Goal: Transaction & Acquisition: Download file/media

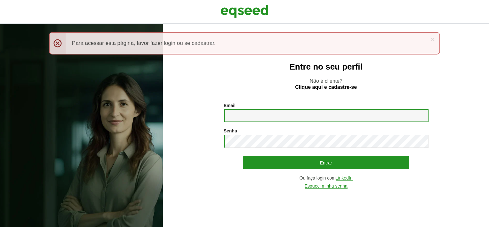
type input "**********"
click at [273, 156] on div "**********" at bounding box center [326, 145] width 205 height 85
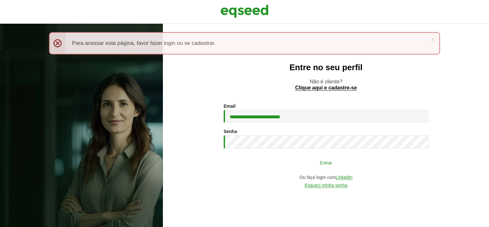
click at [267, 159] on button "Entrar" at bounding box center [326, 162] width 166 height 12
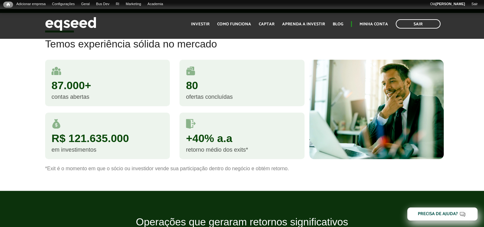
scroll to position [448, 0]
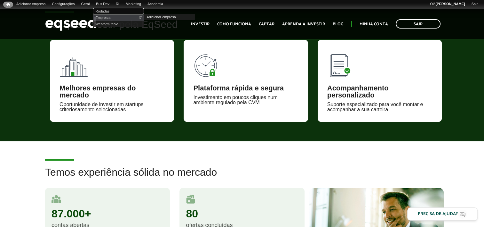
click at [112, 11] on link "Rodadas" at bounding box center [118, 11] width 51 height 6
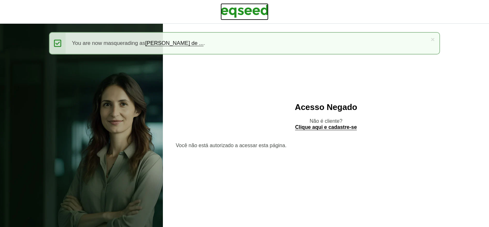
click at [236, 12] on img at bounding box center [244, 11] width 48 height 16
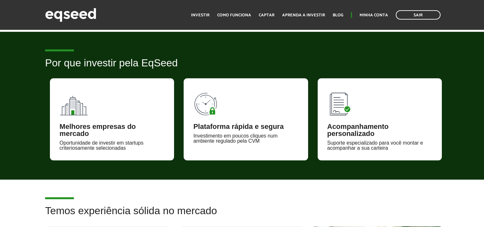
scroll to position [320, 0]
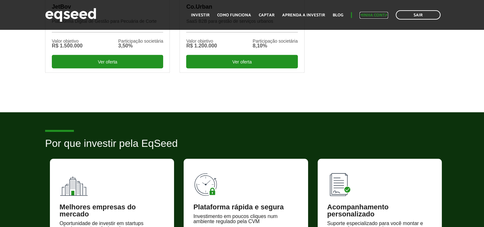
click at [369, 16] on link "Minha conta" at bounding box center [374, 15] width 28 height 4
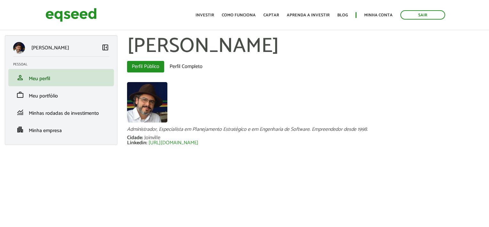
click at [72, 142] on div "Xisto Alves de Souza Junior left_panel_close Pessoal person Meu perfil finance_…" at bounding box center [61, 89] width 113 height 109
click at [73, 132] on link "apartment Minha empresa" at bounding box center [61, 129] width 96 height 8
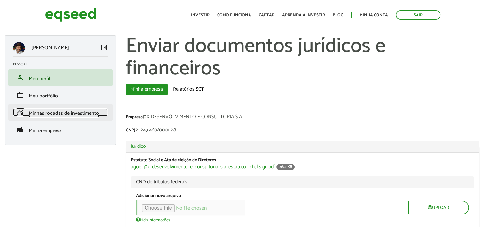
click at [71, 115] on span "Minhas rodadas de investimento" at bounding box center [64, 113] width 70 height 9
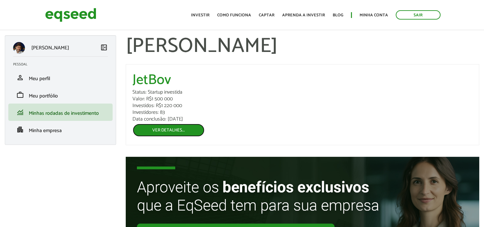
click at [151, 134] on link "Ver detalhes..." at bounding box center [168, 129] width 72 height 13
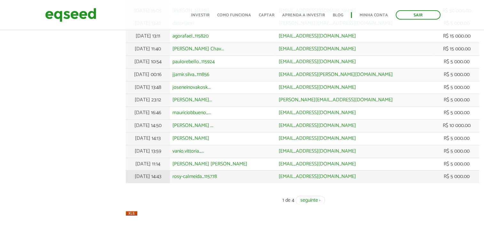
scroll to position [232, 0]
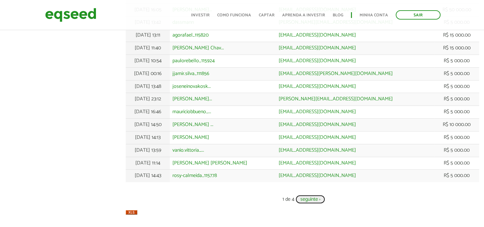
click at [305, 199] on link "seguinte ›" at bounding box center [310, 199] width 29 height 9
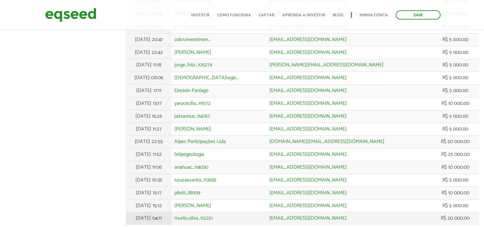
scroll to position [224, 0]
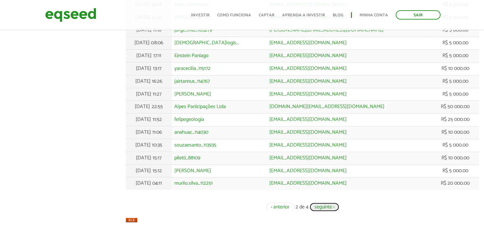
click at [317, 207] on link "seguinte ›" at bounding box center [324, 206] width 29 height 9
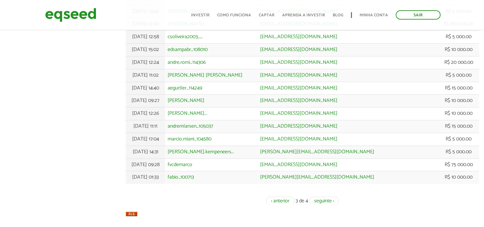
scroll to position [232, 0]
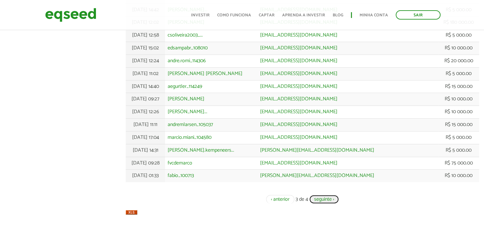
click at [325, 200] on link "seguinte ›" at bounding box center [323, 199] width 29 height 9
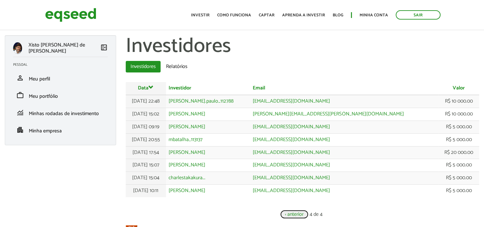
click at [298, 215] on link "‹ anterior" at bounding box center [294, 214] width 28 height 9
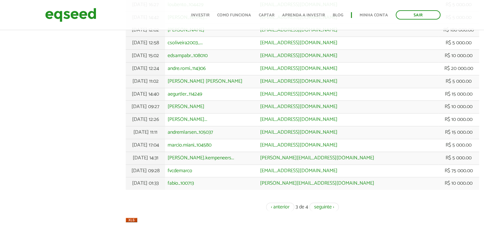
scroll to position [232, 0]
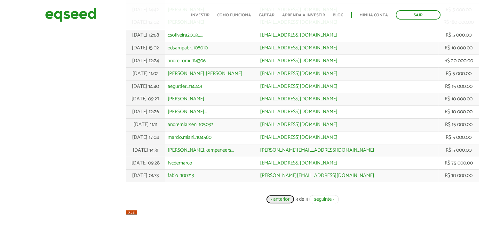
click at [284, 200] on link "‹ anterior" at bounding box center [280, 199] width 28 height 9
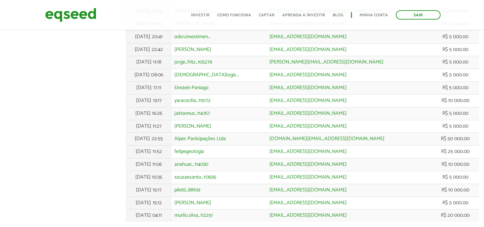
scroll to position [232, 0]
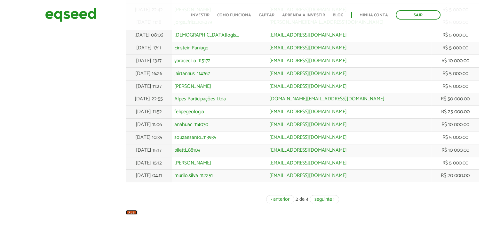
click at [128, 212] on img at bounding box center [132, 212] width 12 height 4
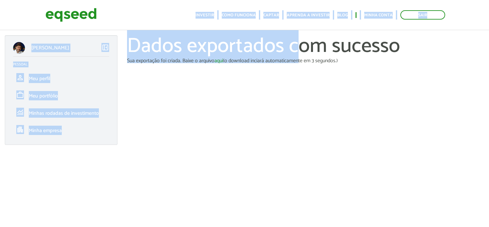
click at [299, 30] on body "Sair Toggle navigation Toggle navigation Início Investir Como funciona" at bounding box center [244, 113] width 489 height 227
click at [464, 4] on header "Sair Toggle navigation Toggle navigation Início Investir Como funciona Captar A…" at bounding box center [244, 15] width 489 height 30
drag, startPoint x: 423, startPoint y: 5, endPoint x: 414, endPoint y: 5, distance: 9.0
click at [422, 4] on header "Sair Toggle navigation Toggle navigation Início Investir Como funciona Captar A…" at bounding box center [244, 15] width 489 height 30
click at [157, 10] on div "Sair Toggle navigation Toggle navigation Início Investir Como funciona Captar A…" at bounding box center [244, 14] width 407 height 17
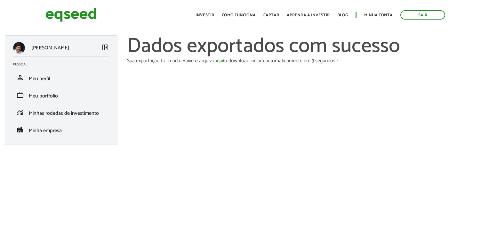
click at [157, 11] on div "Sair Toggle navigation Toggle navigation Início Investir Como funciona Captar A…" at bounding box center [244, 14] width 407 height 17
click at [426, 15] on link "Sair" at bounding box center [422, 14] width 45 height 9
